Goal: Task Accomplishment & Management: Manage account settings

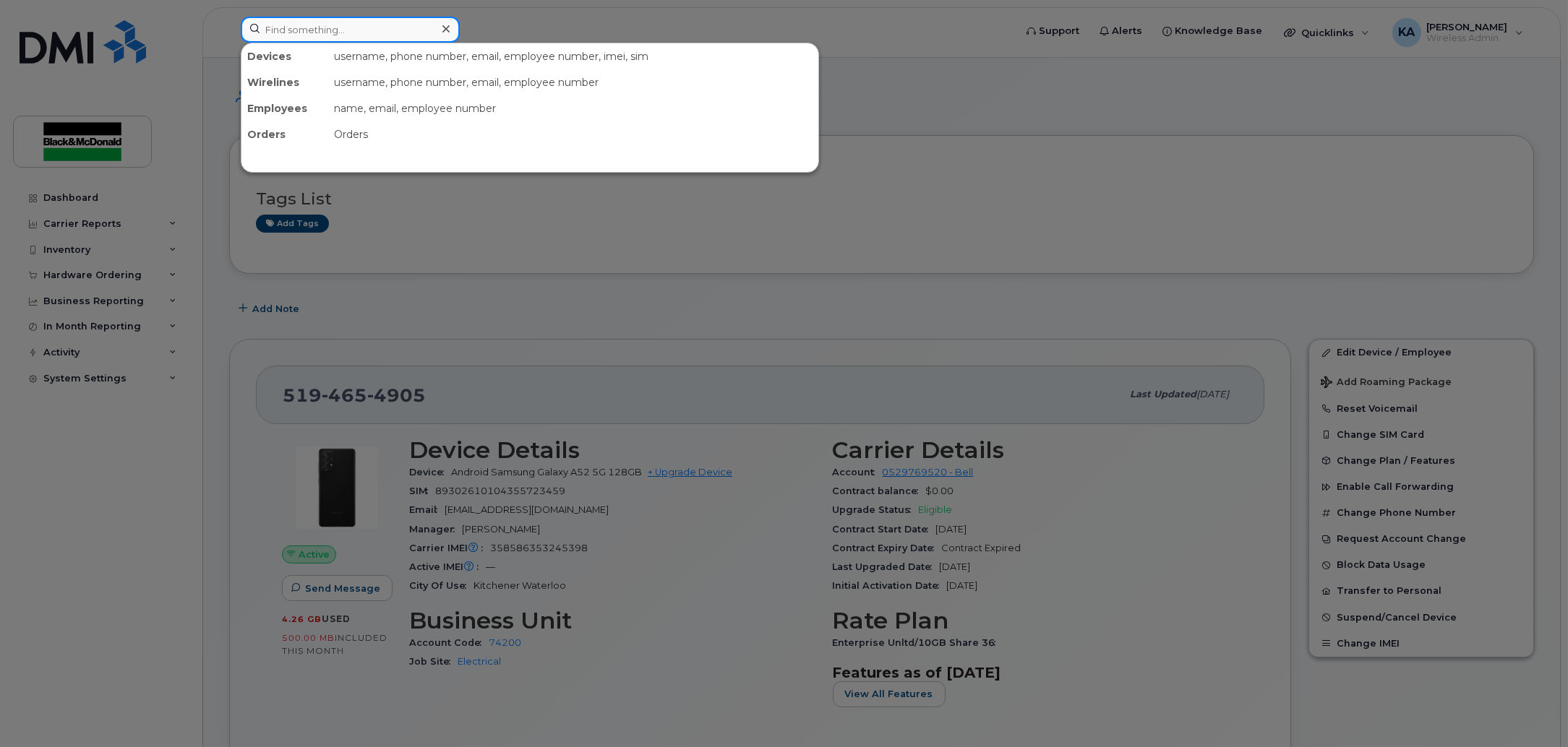
click at [339, 33] on input at bounding box center [350, 29] width 219 height 26
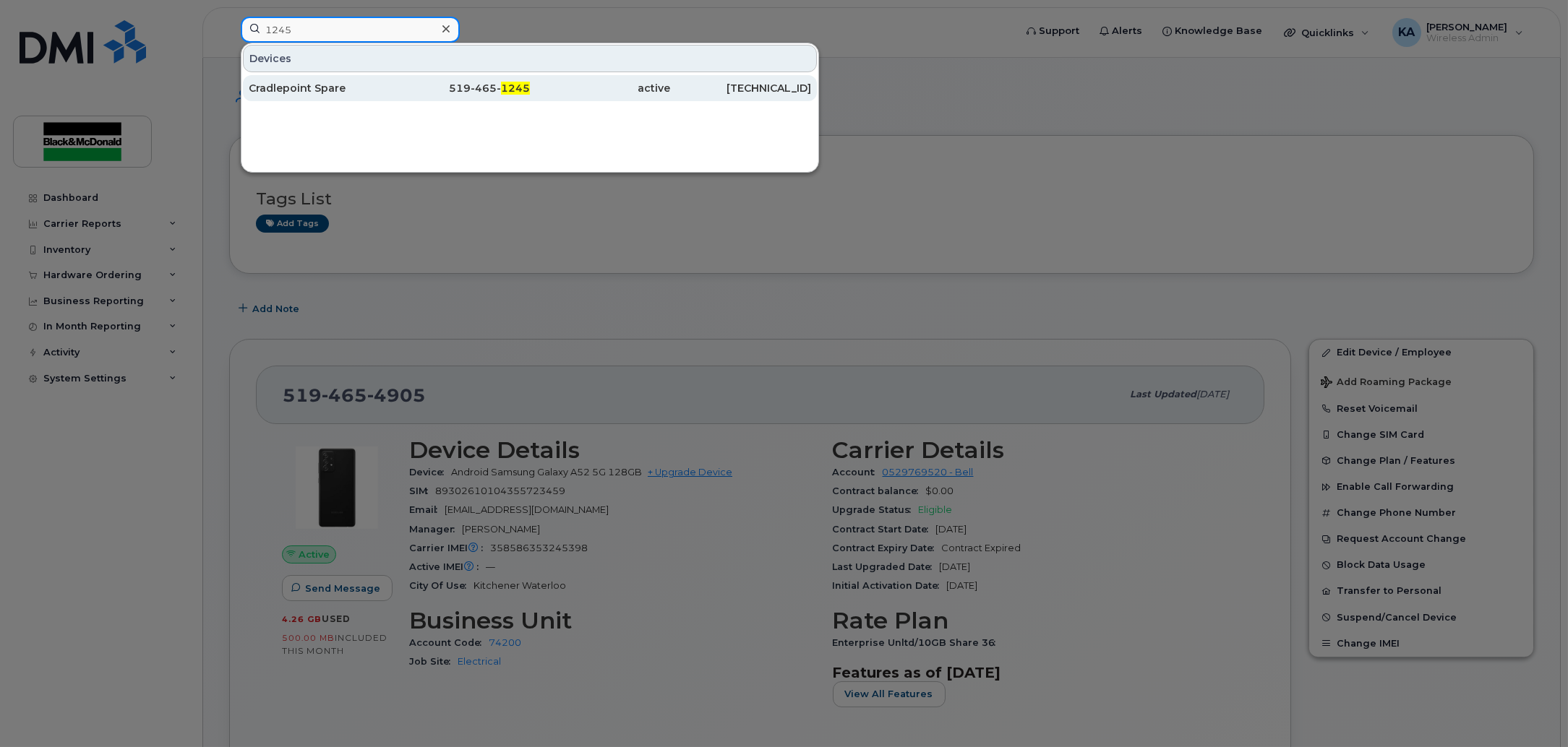
type input "1245"
click at [331, 94] on div "Cradlepoint Spare" at bounding box center [319, 88] width 141 height 15
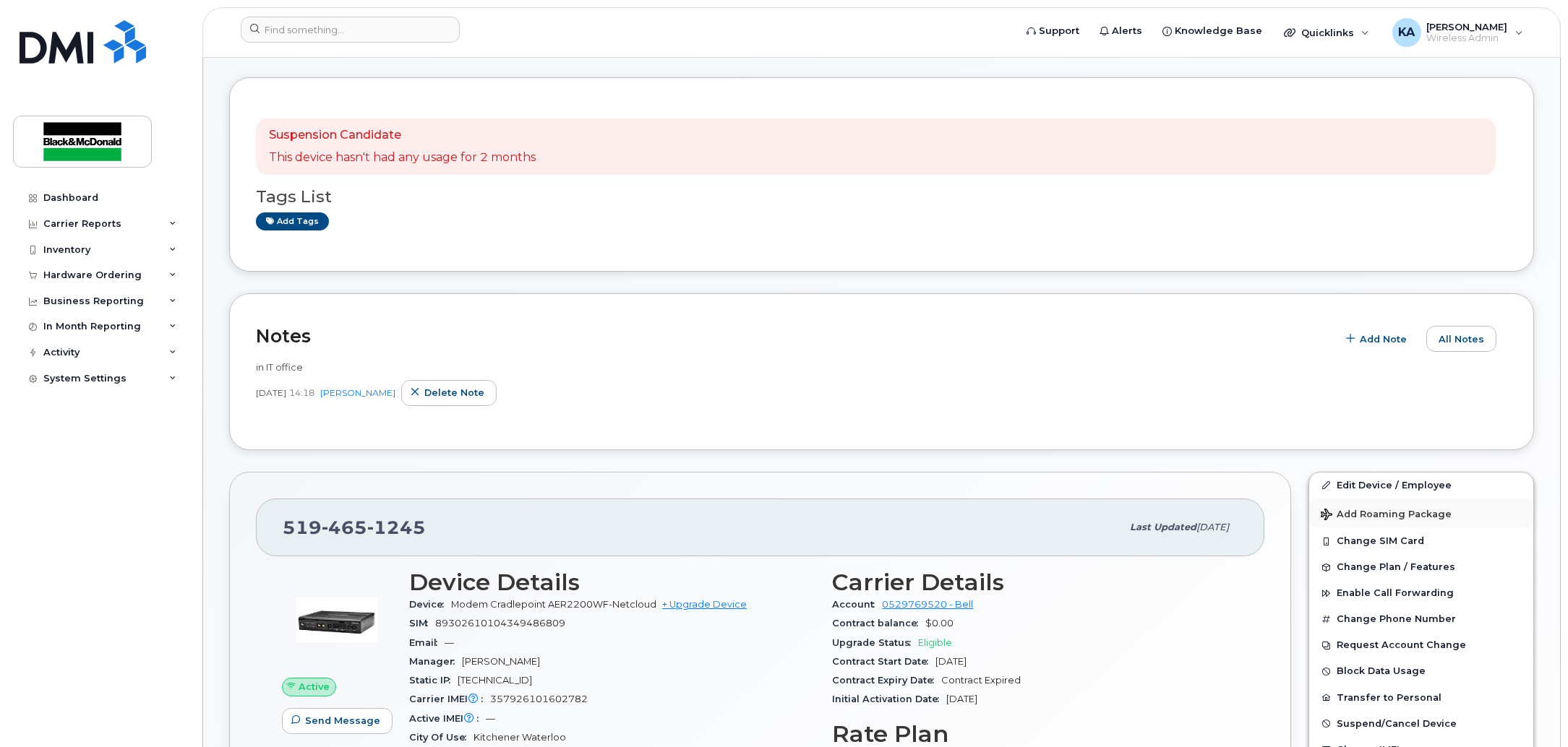
scroll to position [90, 0]
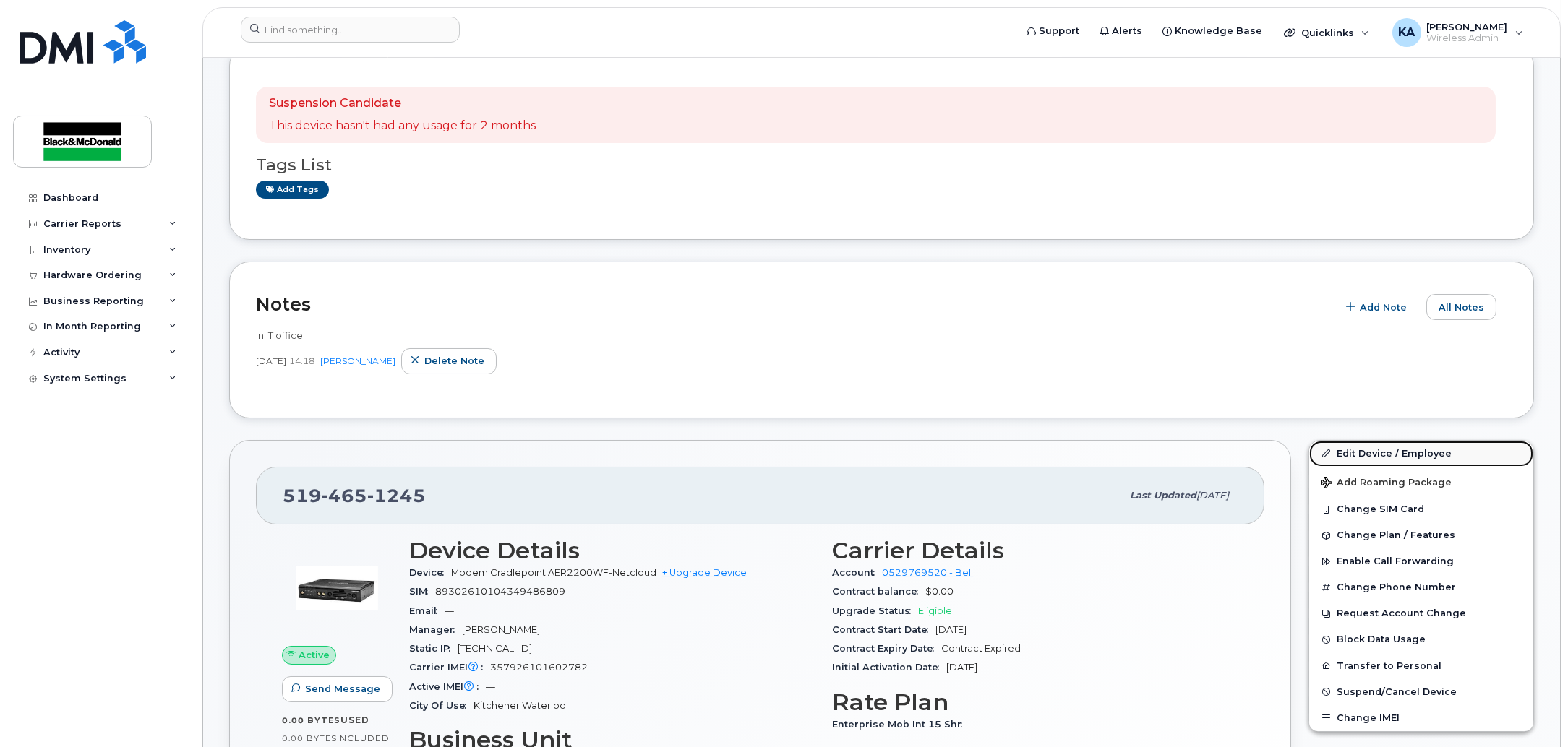
click at [1347, 448] on link "Edit Device / Employee" at bounding box center [1421, 454] width 224 height 26
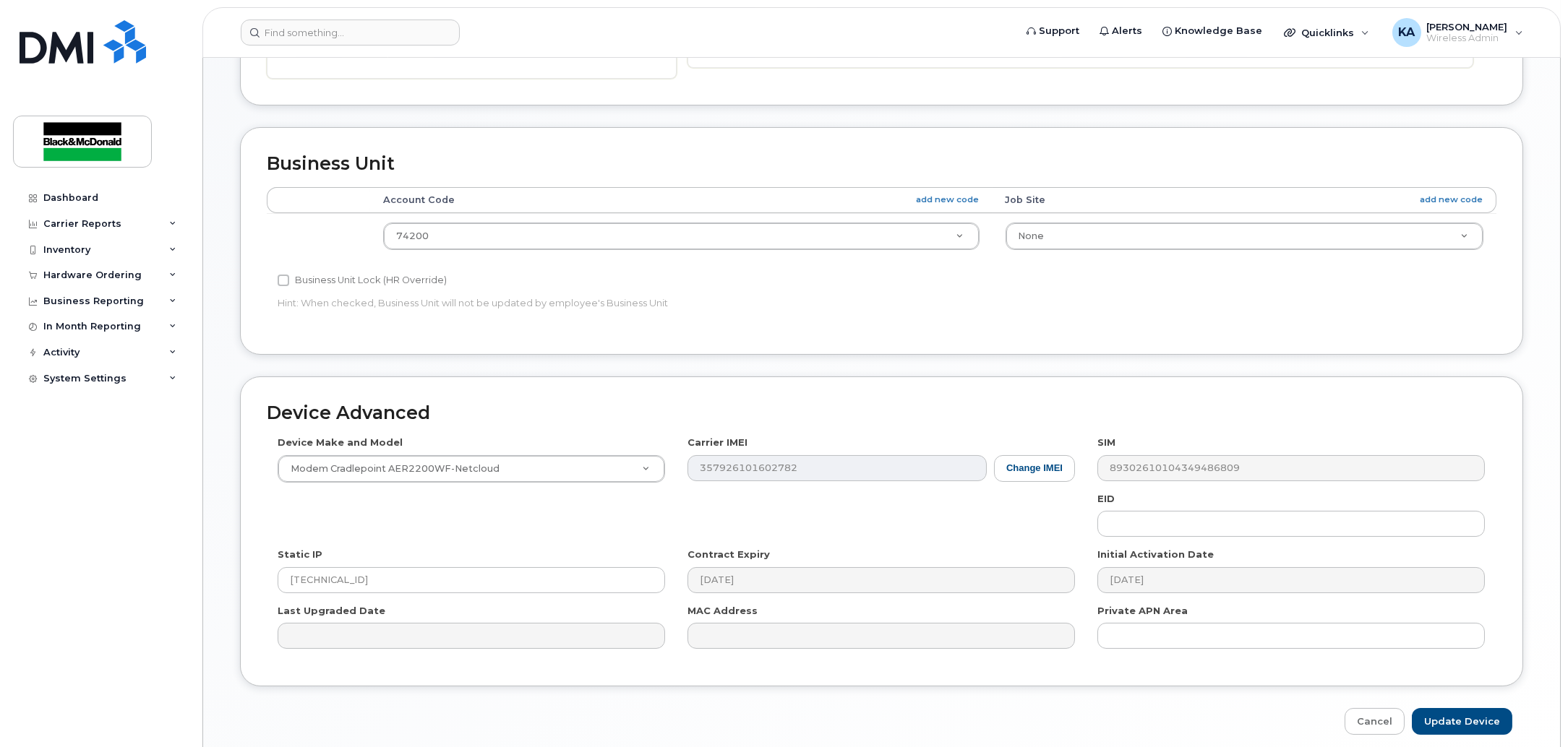
scroll to position [521, 0]
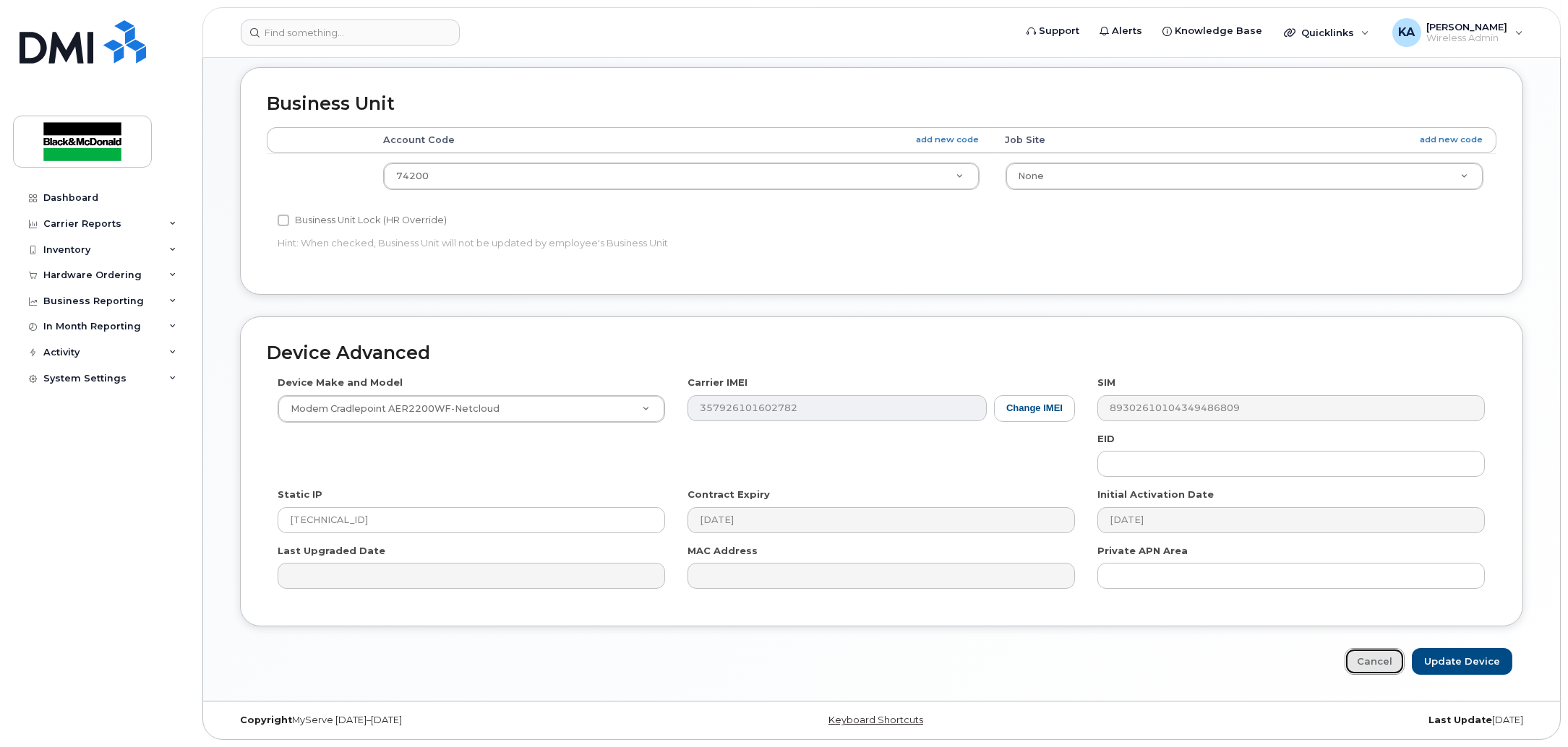
click at [1389, 652] on link "Cancel" at bounding box center [1375, 661] width 60 height 27
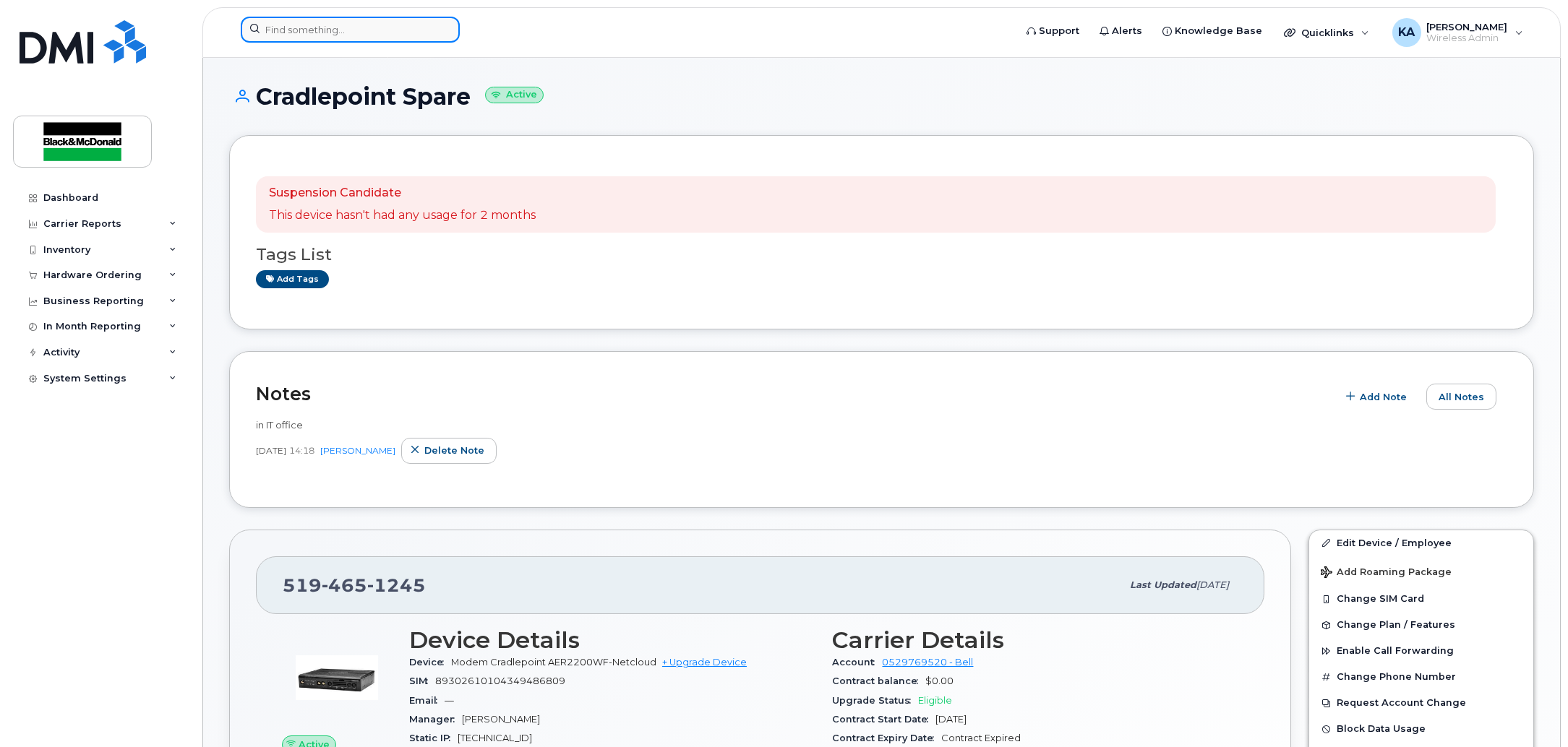
click at [356, 29] on input at bounding box center [350, 29] width 219 height 26
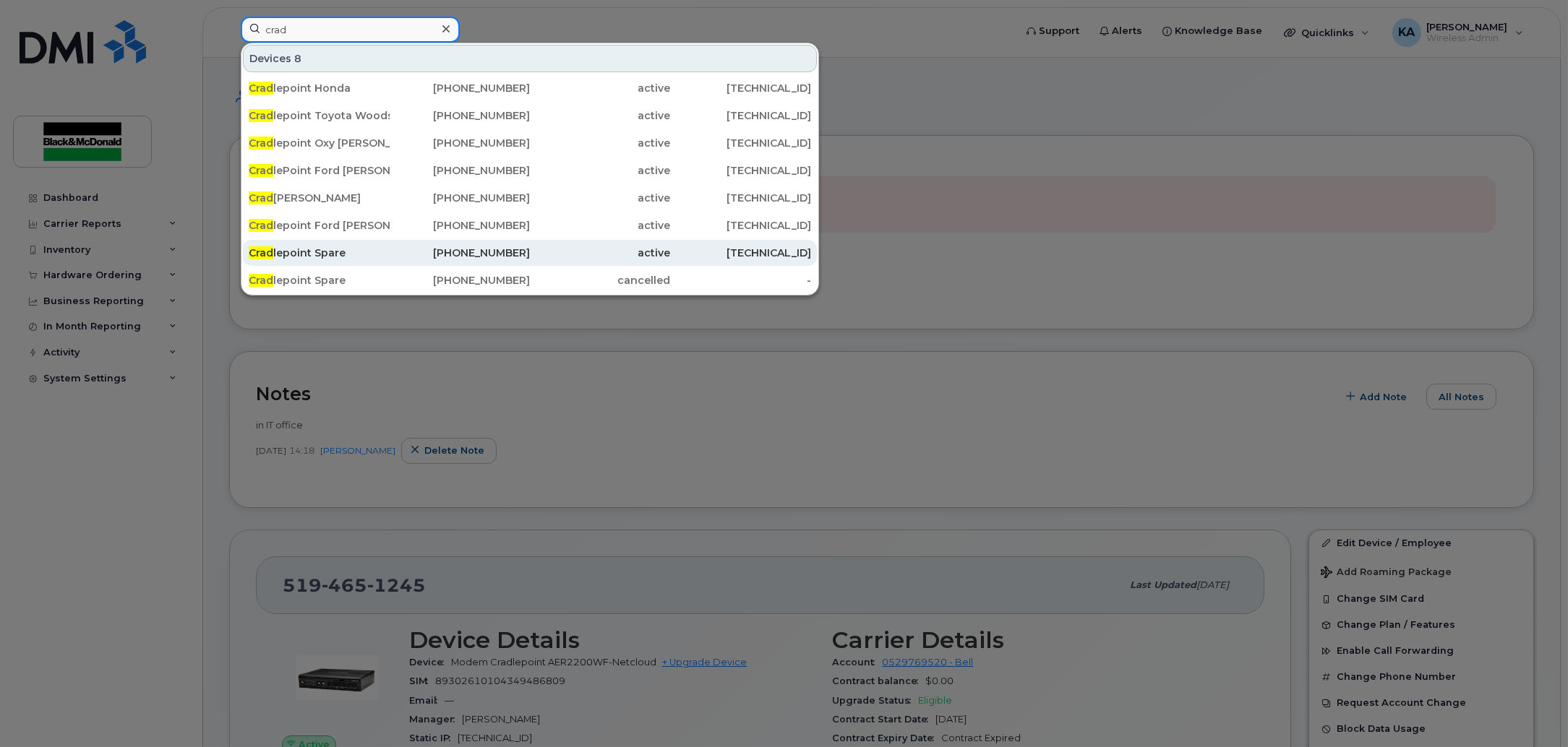
type input "crad"
click at [312, 262] on div "Crad lepoint Spare" at bounding box center [319, 253] width 141 height 26
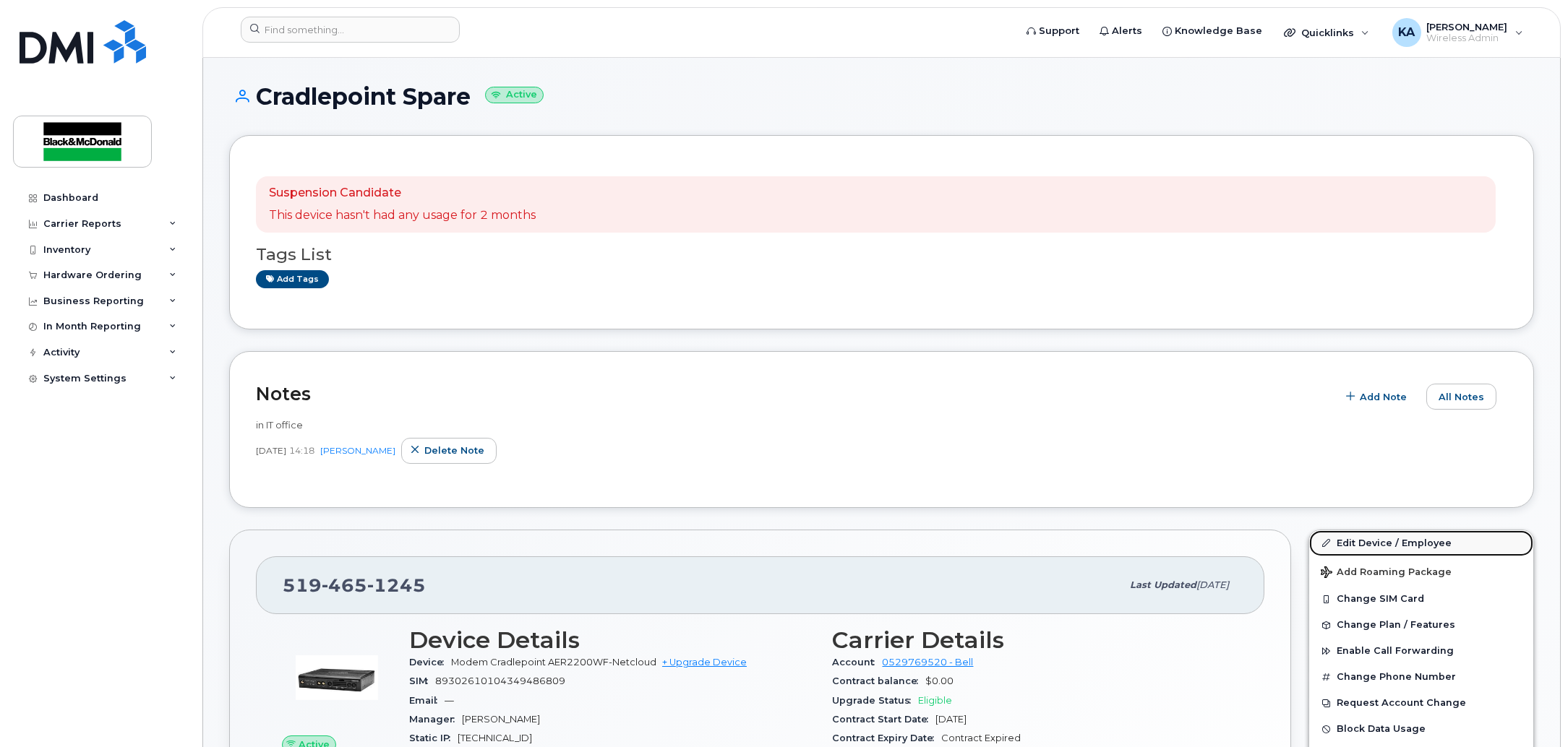
click at [1373, 550] on link "Edit Device / Employee" at bounding box center [1421, 544] width 224 height 26
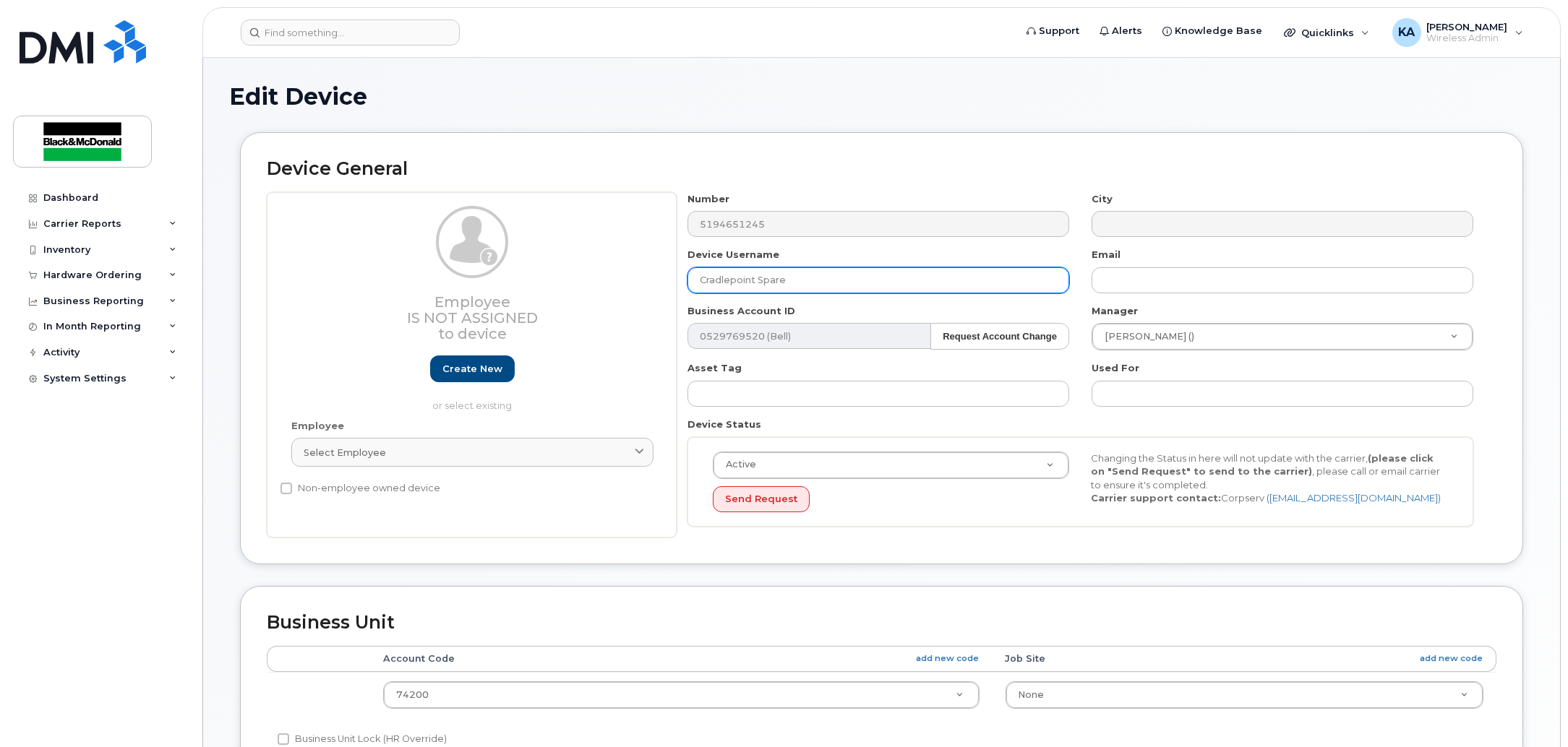
click at [822, 283] on input "Cradlepoint Spare" at bounding box center [879, 281] width 382 height 26
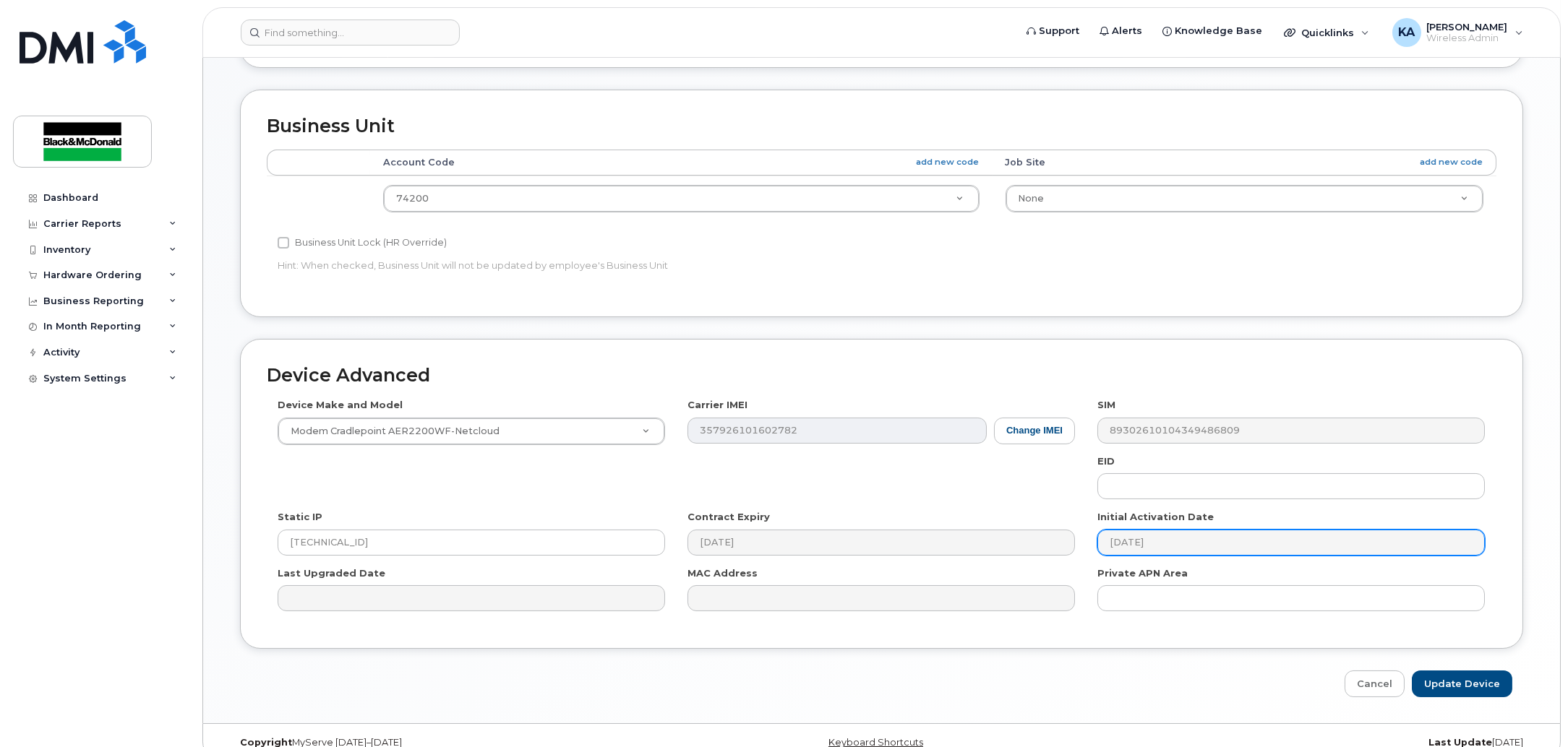
scroll to position [521, 0]
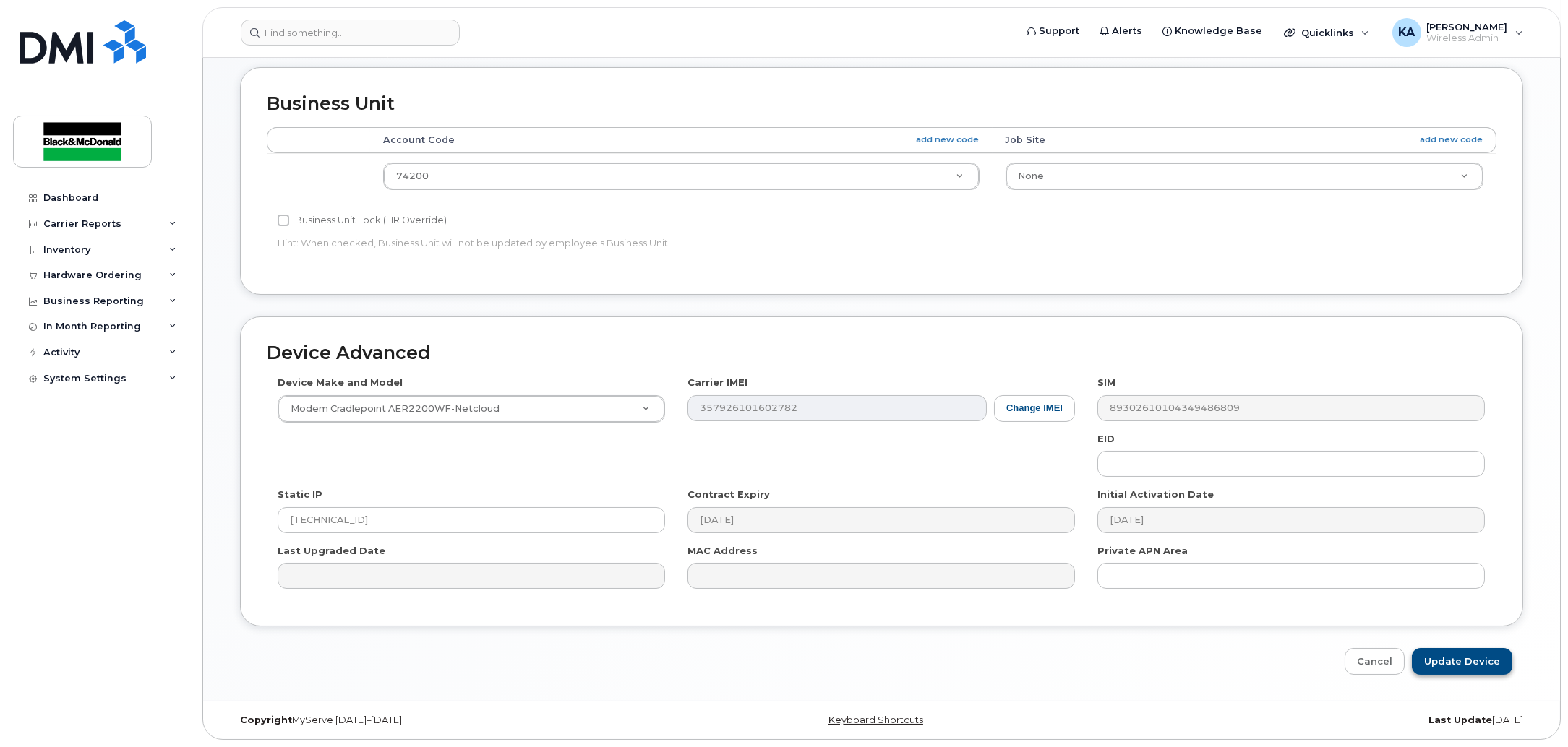
type input "Cradlepoint Domingo Keith Detweiler"
click at [1454, 663] on input "Update Device" at bounding box center [1462, 661] width 100 height 27
type input "Saving..."
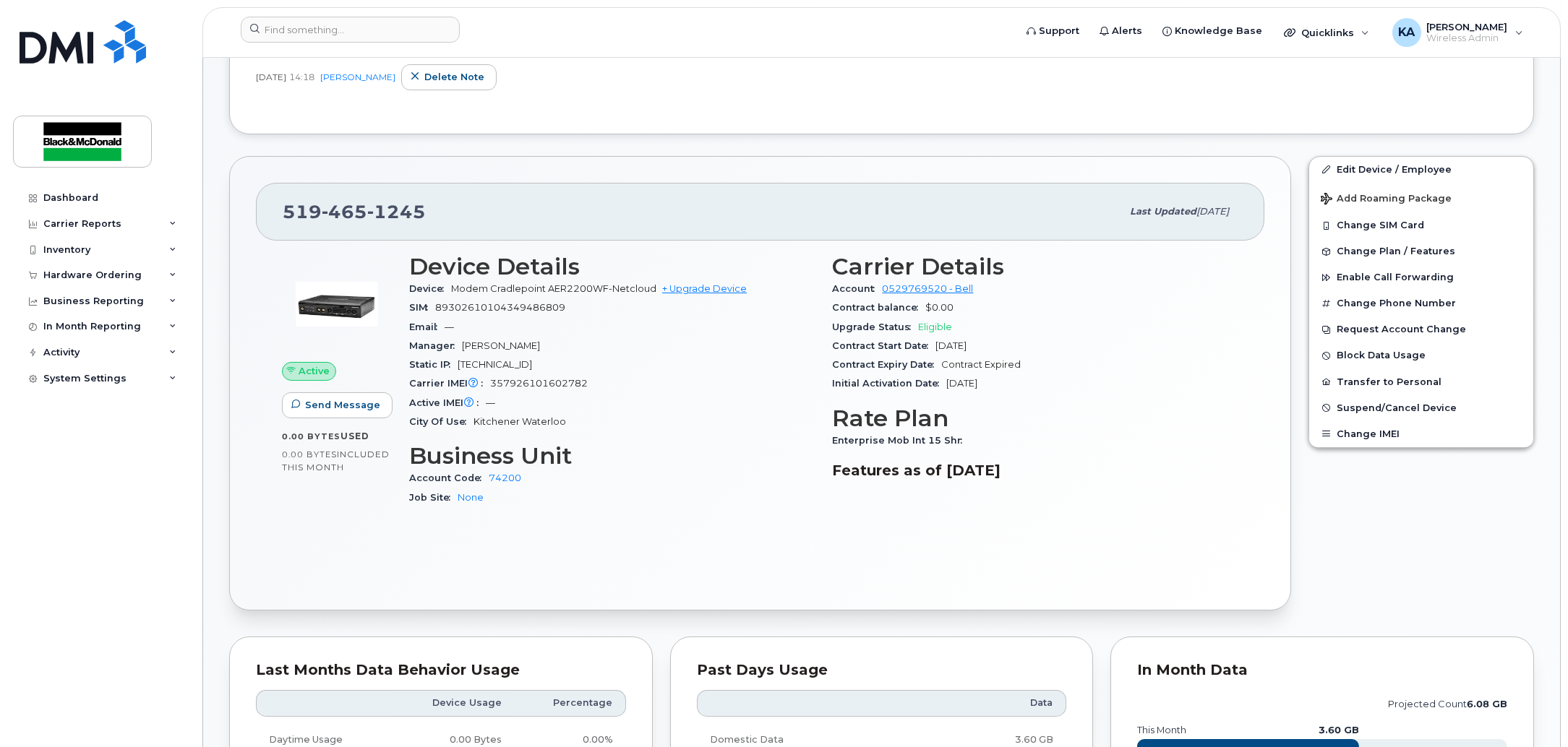
scroll to position [361, 0]
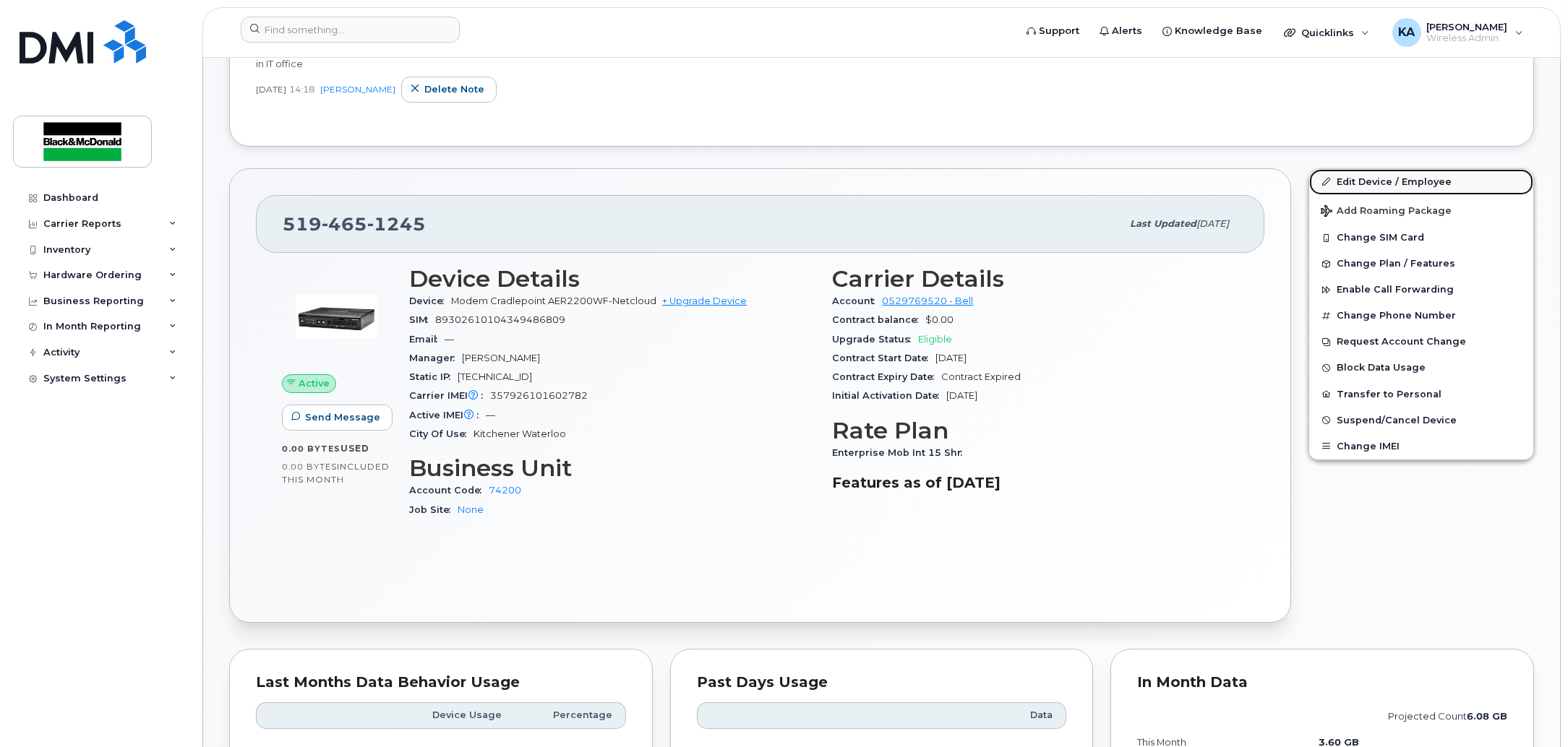
click at [1365, 180] on link "Edit Device / Employee" at bounding box center [1421, 182] width 224 height 26
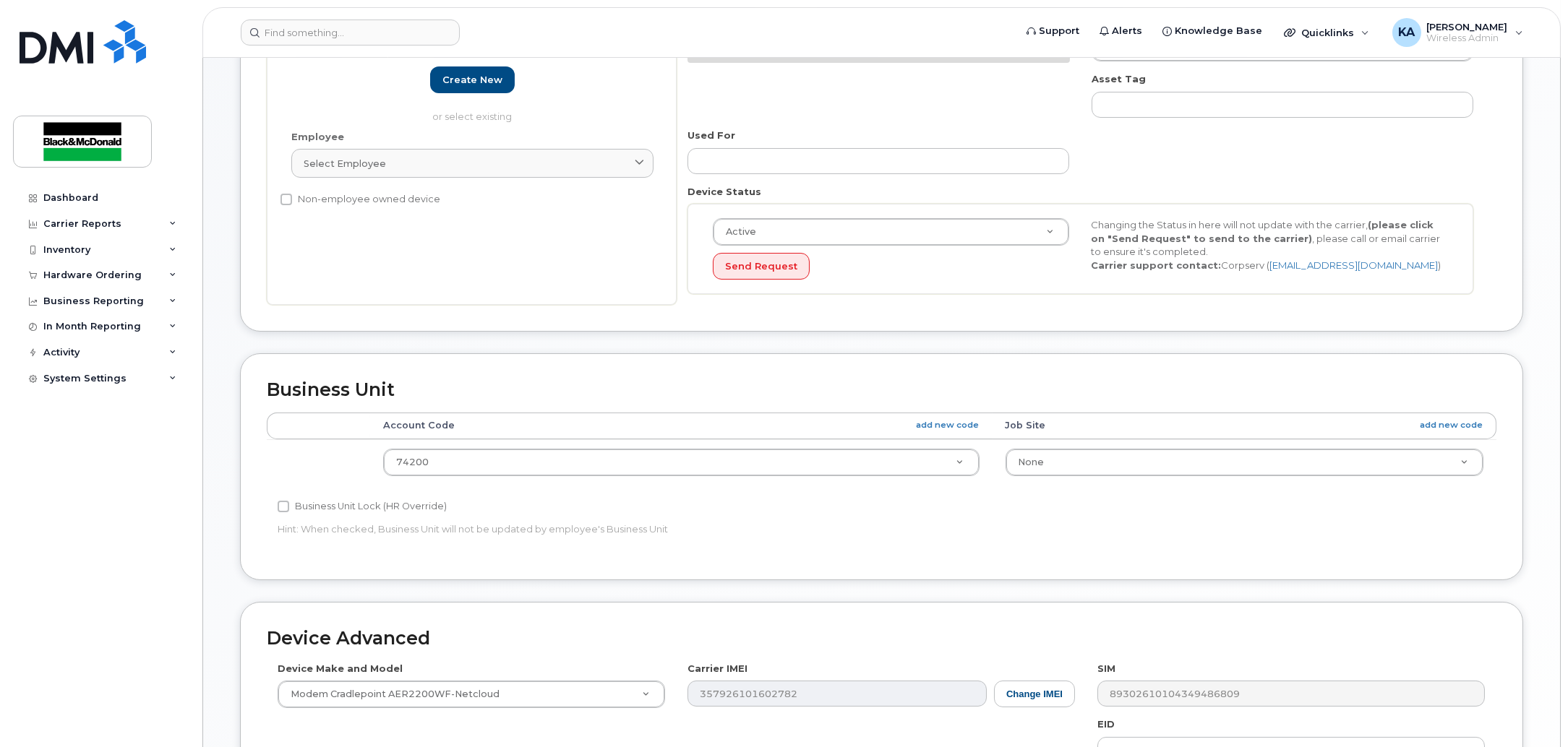
scroll to position [361, 0]
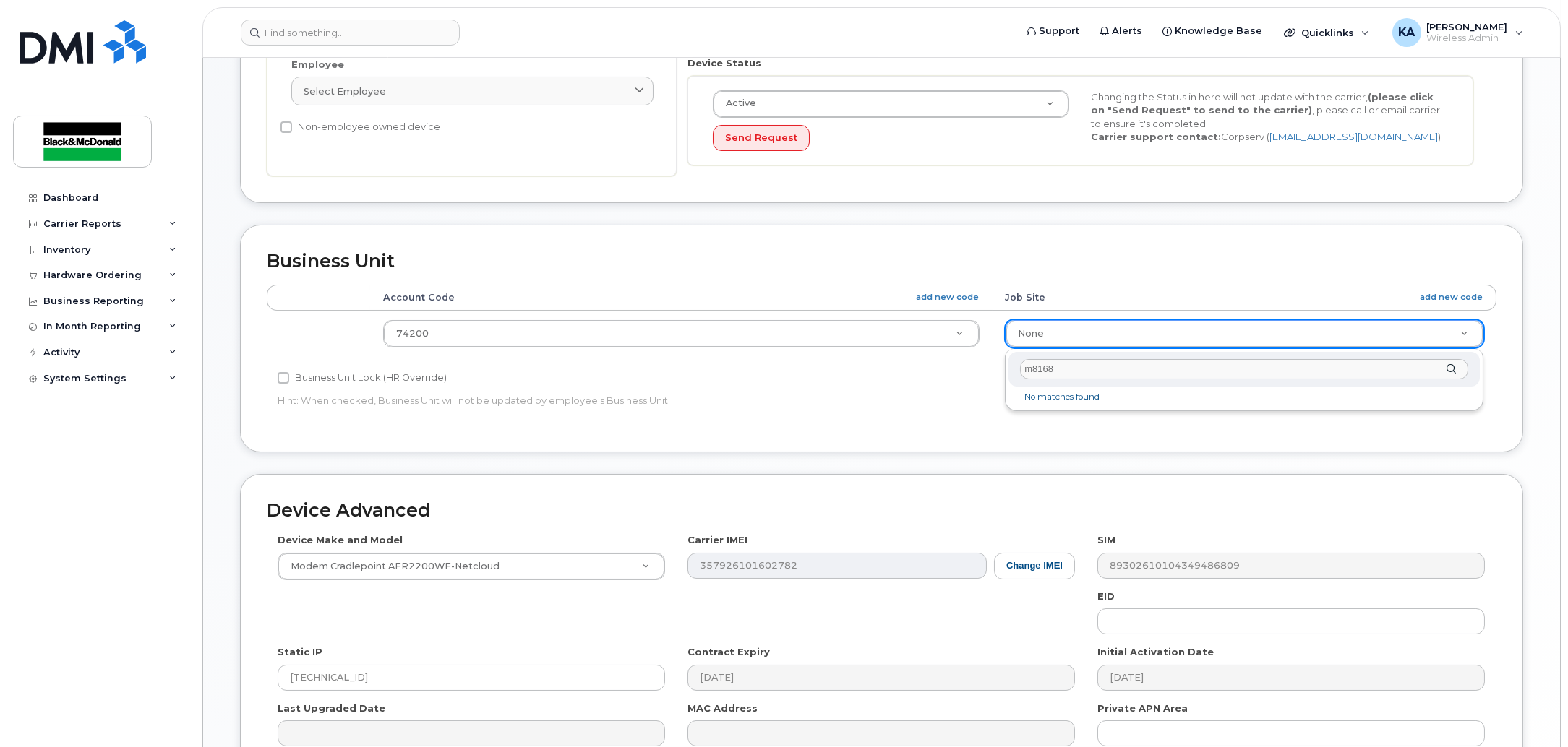
type input "m8168"
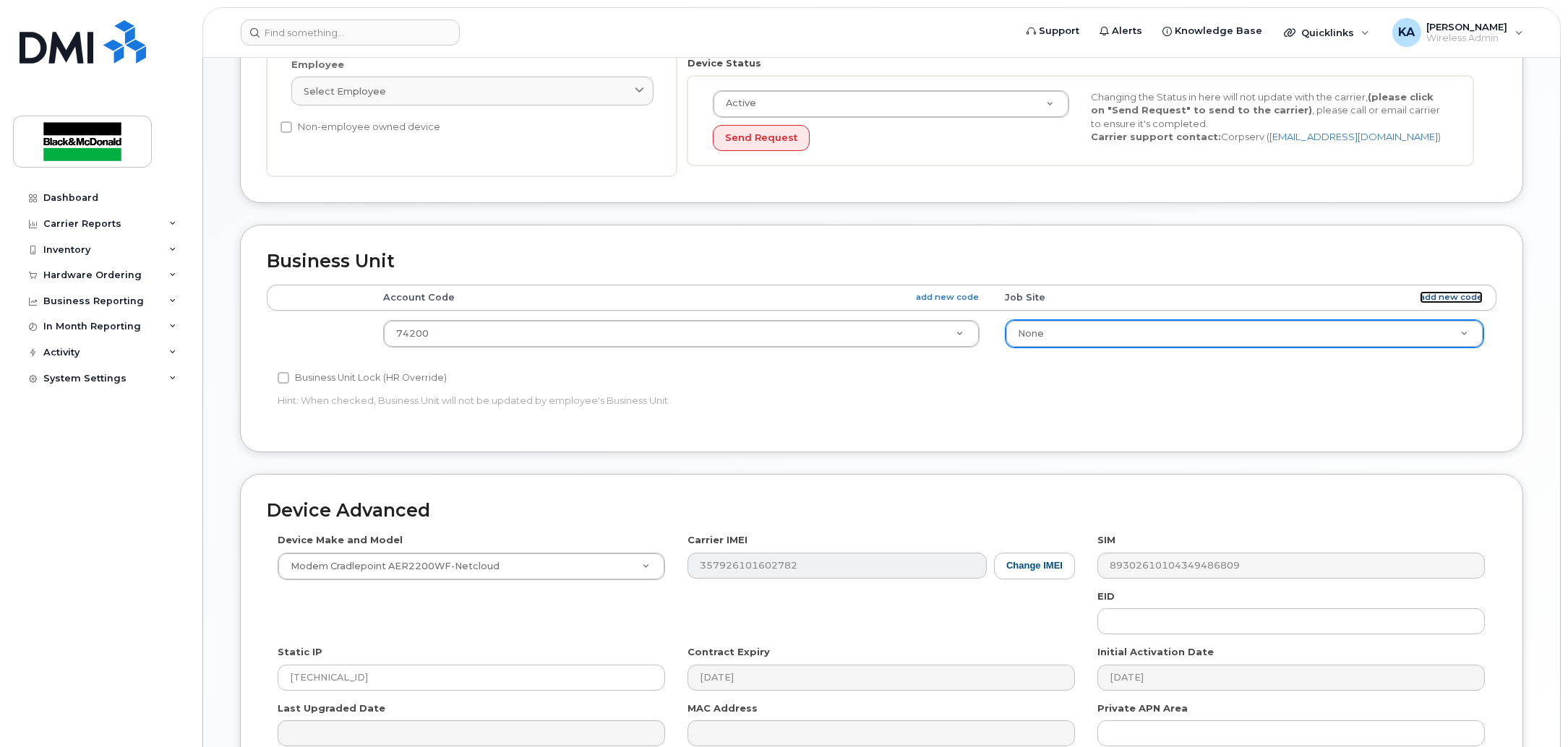
click at [1434, 292] on link "add new code" at bounding box center [1451, 297] width 63 height 12
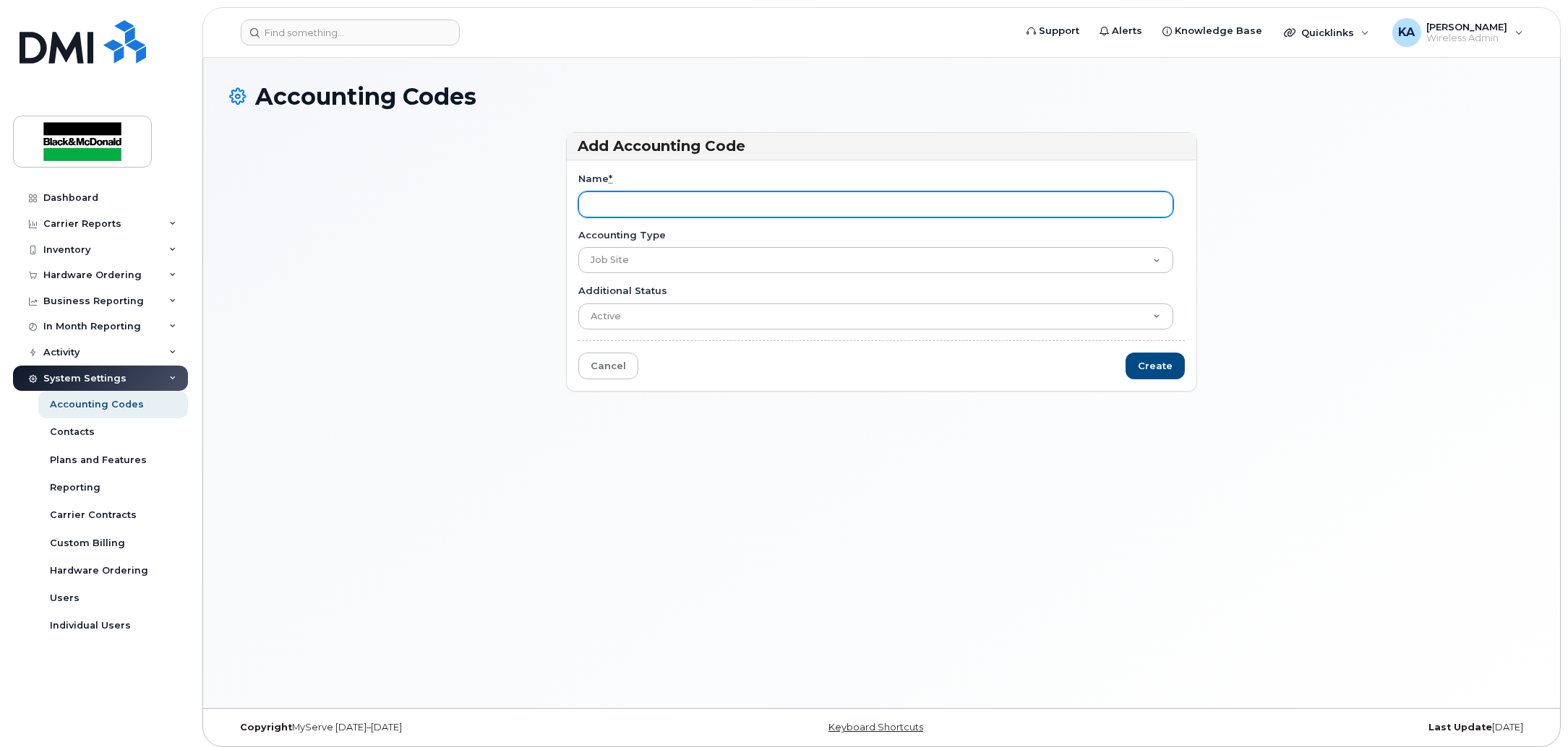
click at [648, 210] on input "Name *" at bounding box center [875, 205] width 595 height 26
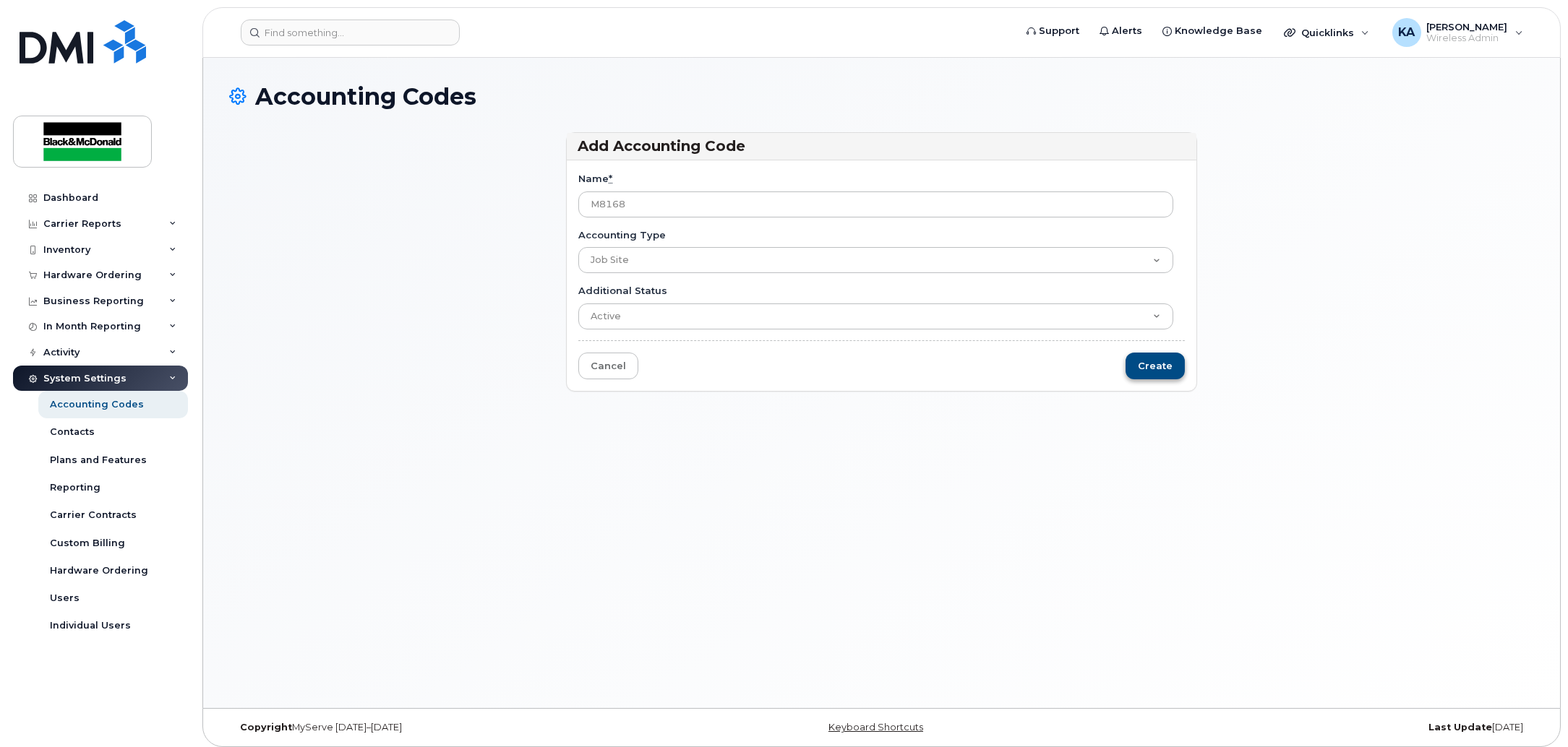
type input "M8168"
click at [1180, 356] on input "Create" at bounding box center [1155, 366] width 60 height 27
type input "Saving..."
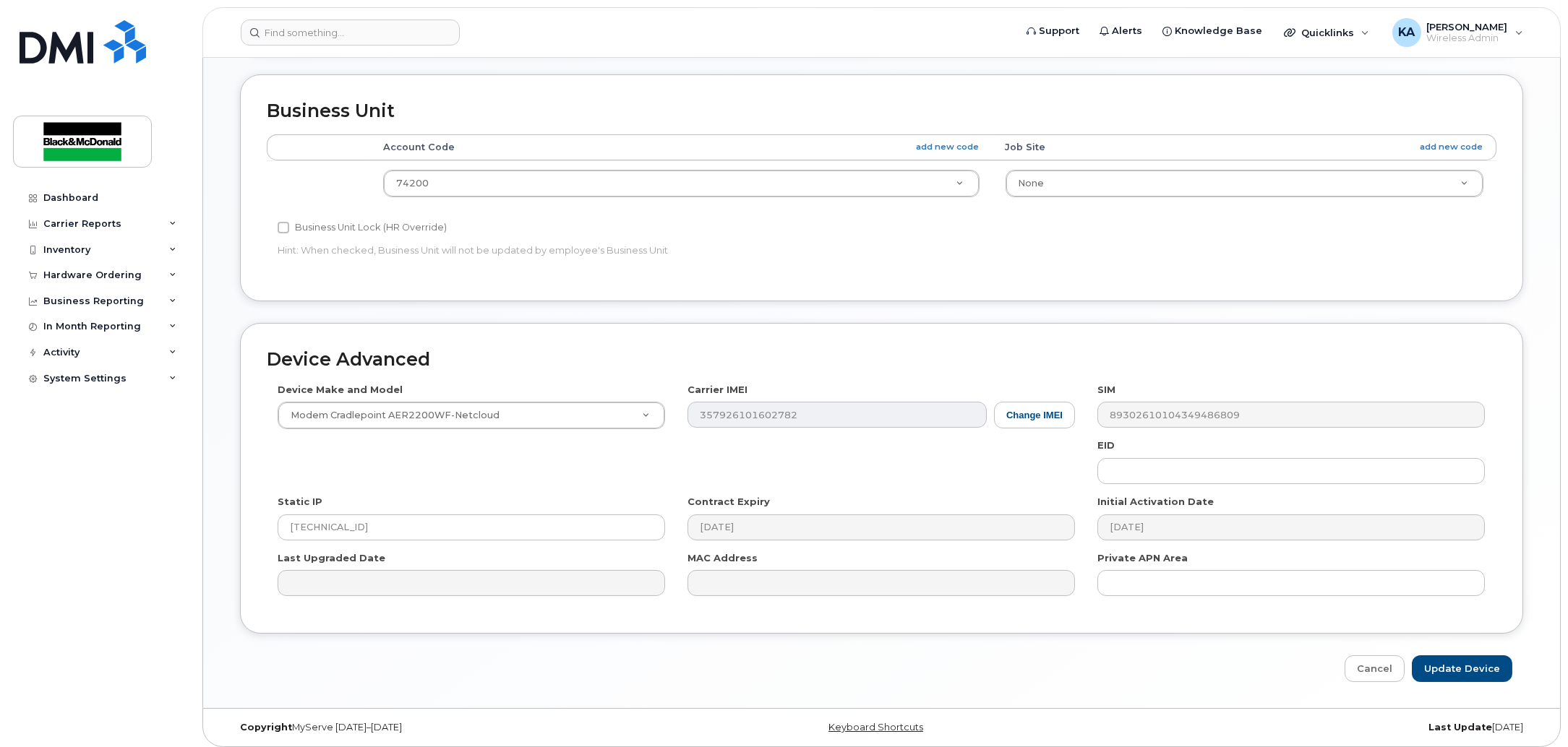
scroll to position [583, 0]
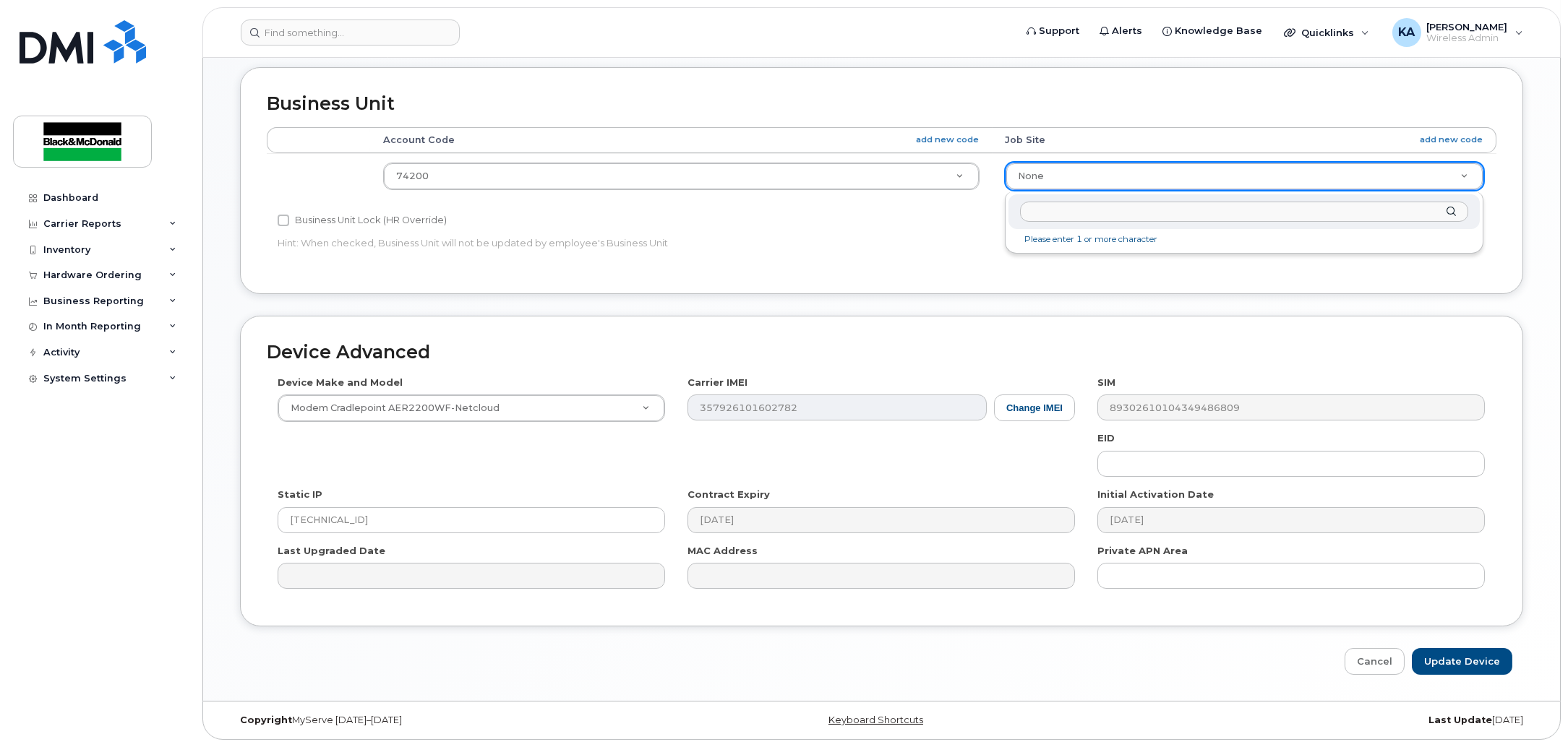
type input "n"
type input "m8168"
type input "36039702"
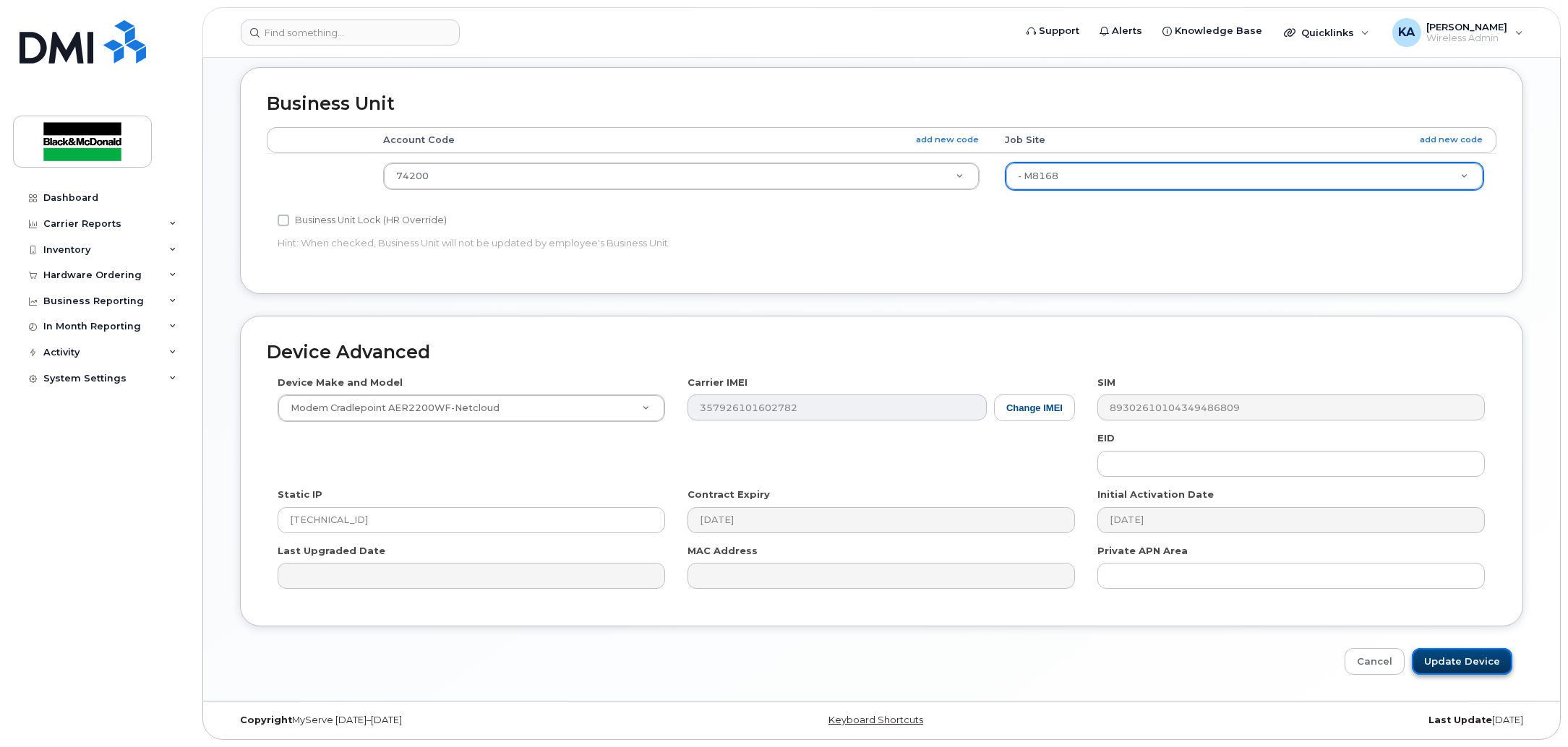
click at [1459, 665] on input "Update Device" at bounding box center [1462, 661] width 100 height 27
type input "Saving..."
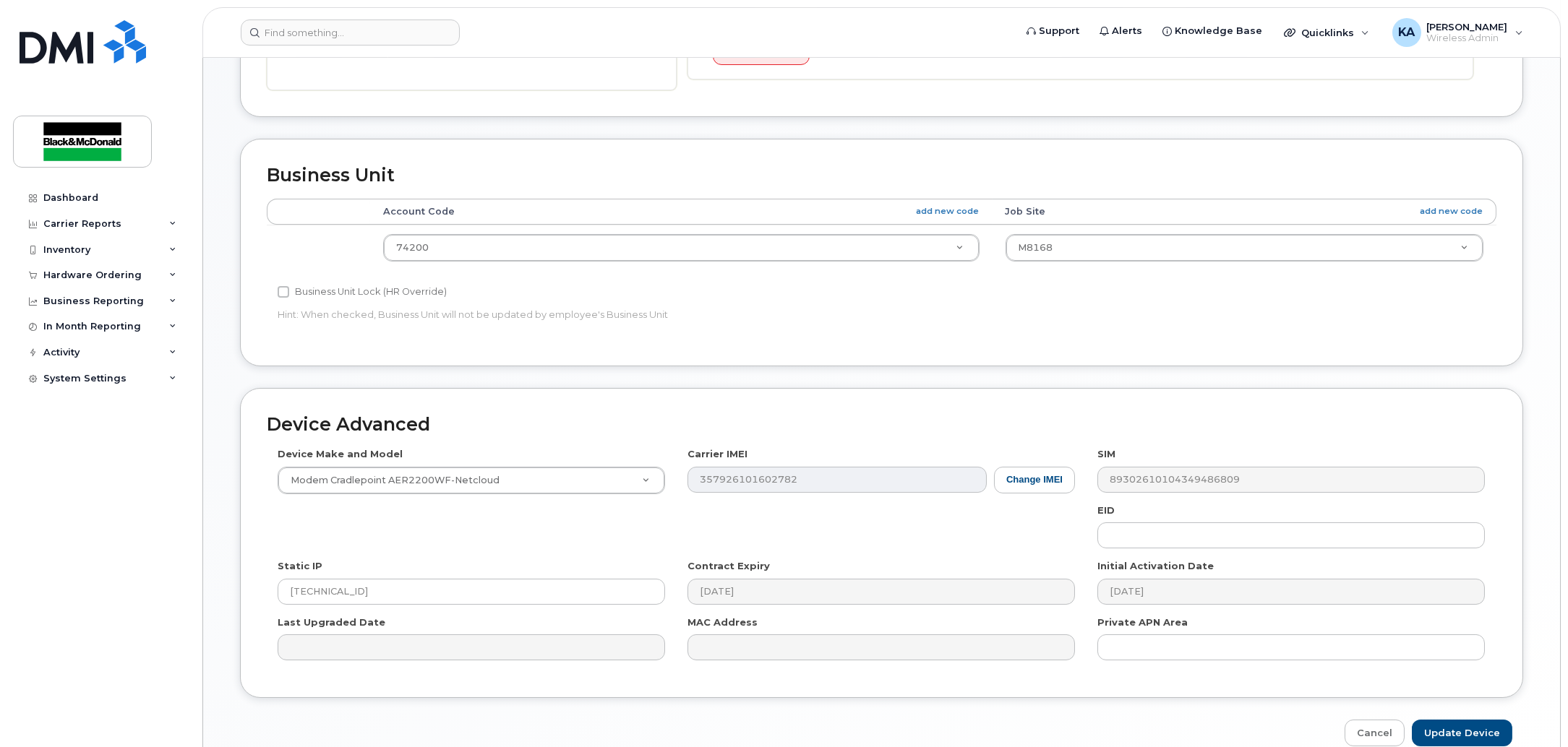
scroll to position [521, 0]
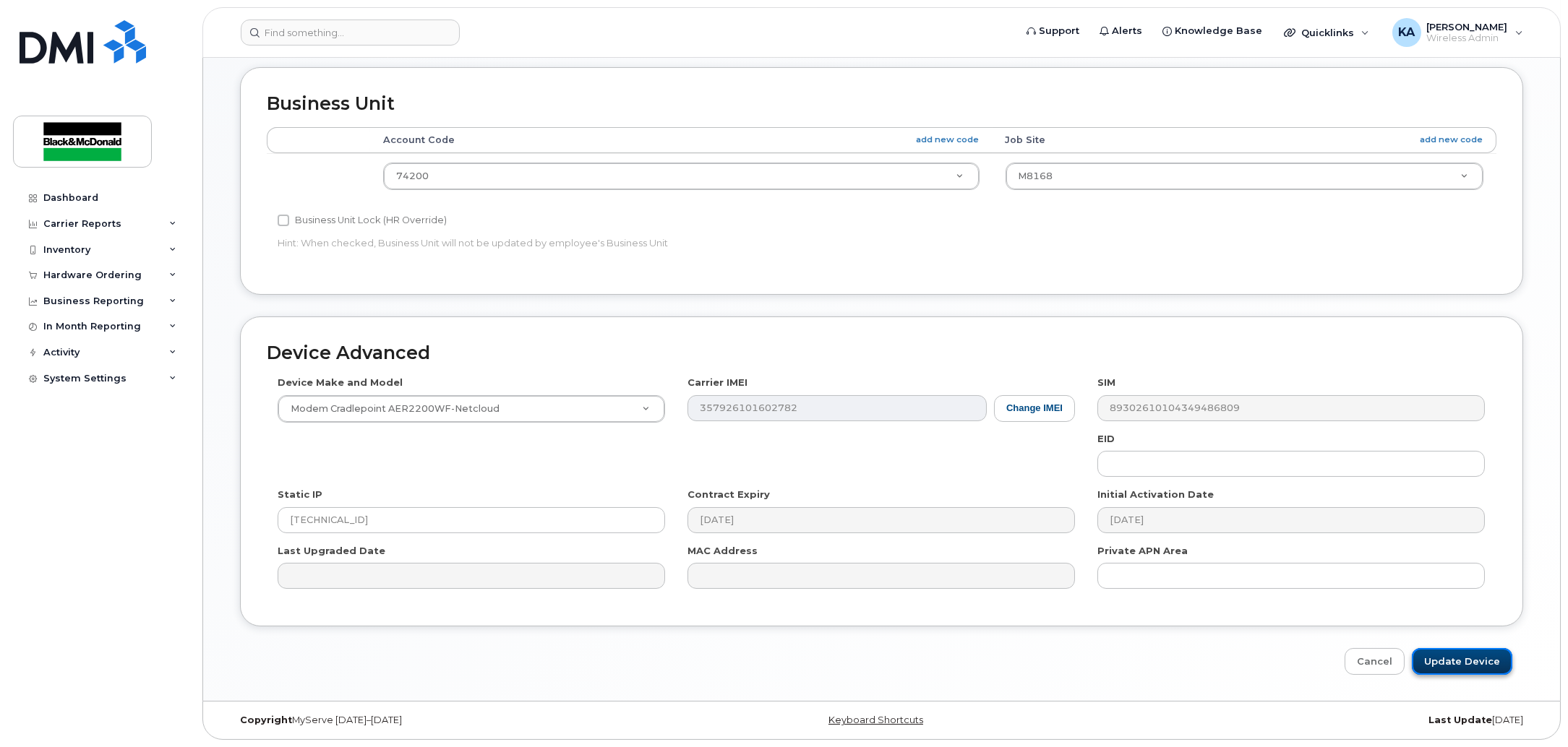
click at [1465, 674] on input "Update Device" at bounding box center [1462, 661] width 100 height 27
type input "Saving..."
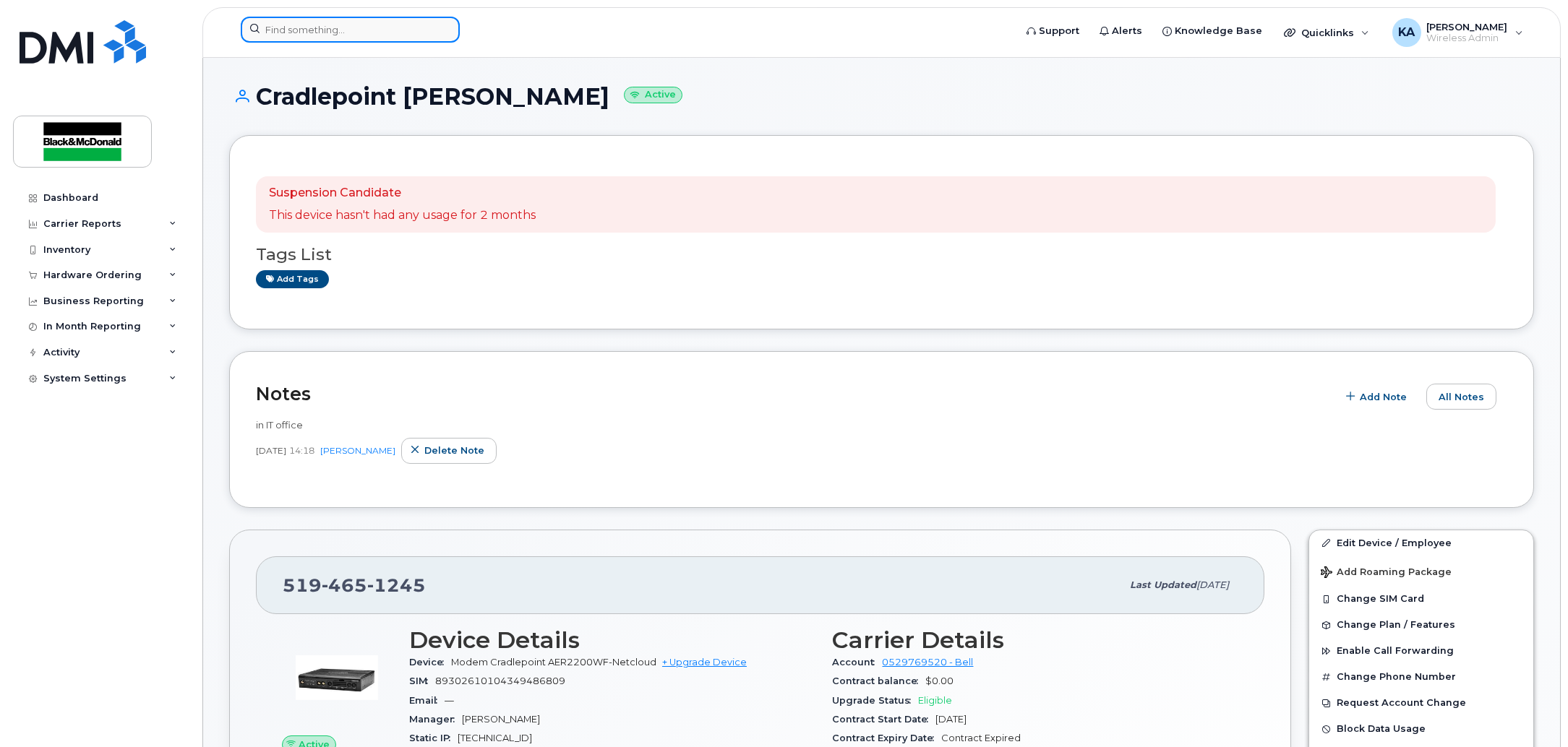
click at [284, 16] on input at bounding box center [350, 29] width 219 height 26
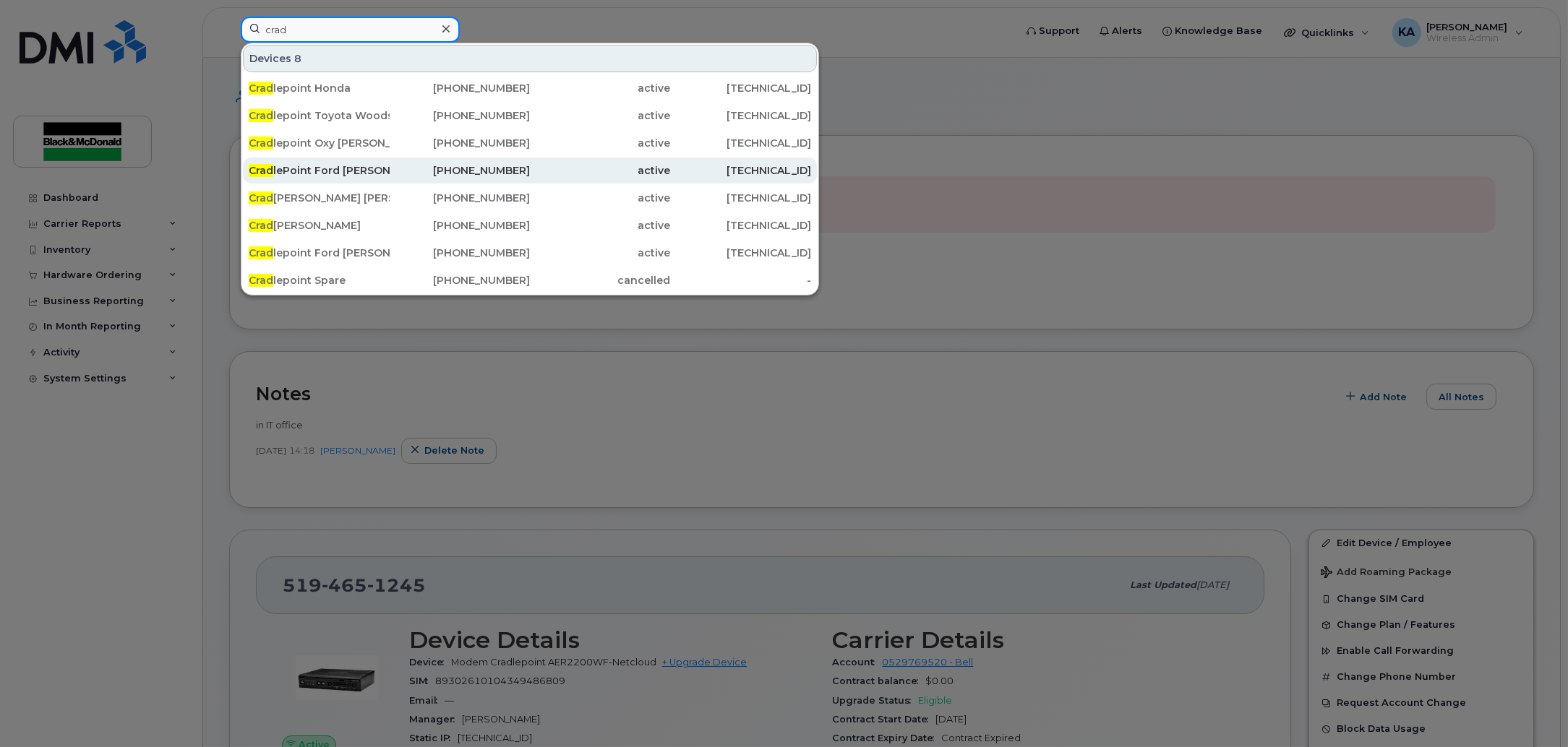
type input "crad"
click at [336, 162] on div "Crad lePoint Ford [PERSON_NAME]" at bounding box center [319, 170] width 141 height 26
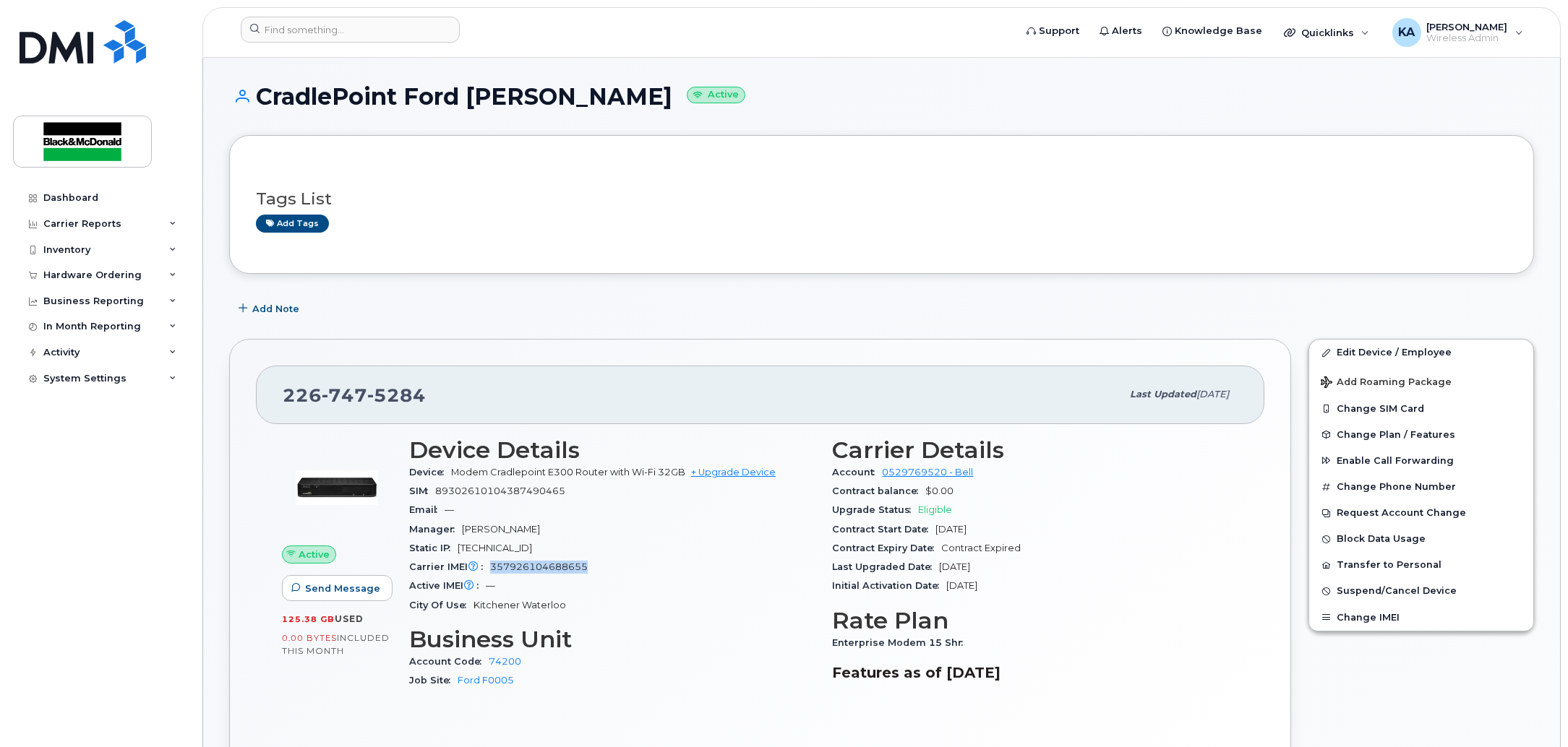
drag, startPoint x: 609, startPoint y: 565, endPoint x: 484, endPoint y: 572, distance: 125.2
click at [485, 572] on div "Carrier IMEI Carrier IMEI is reported during the last billing cycle or change o…" at bounding box center [613, 567] width 406 height 19
copy span "357926104688655"
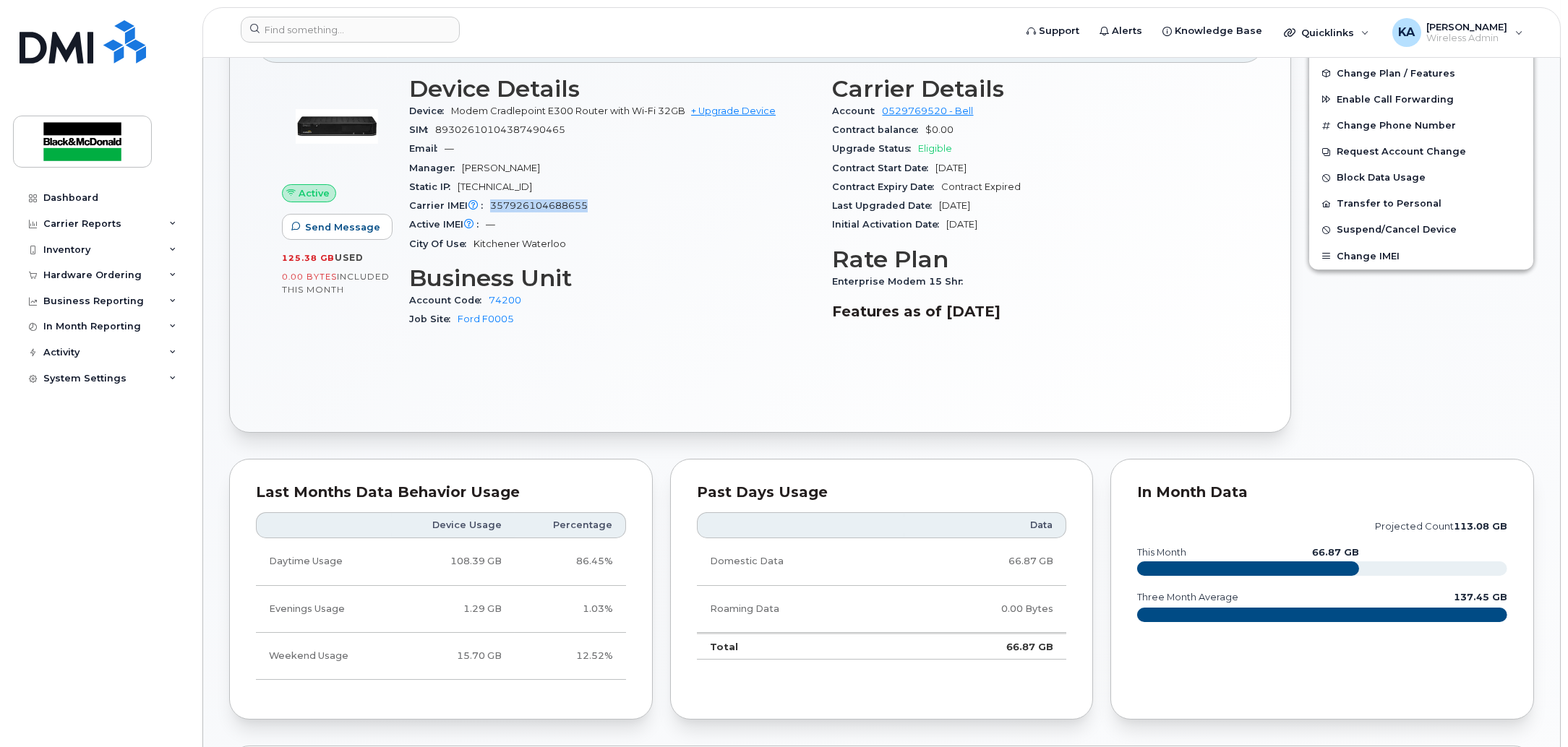
scroll to position [633, 0]
